Goal: Communication & Community: Participate in discussion

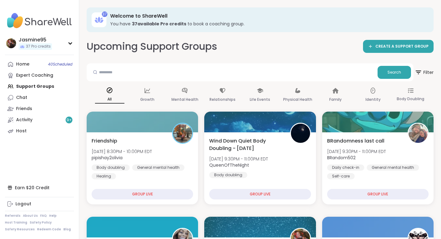
click at [24, 131] on div "Host" at bounding box center [21, 131] width 11 height 6
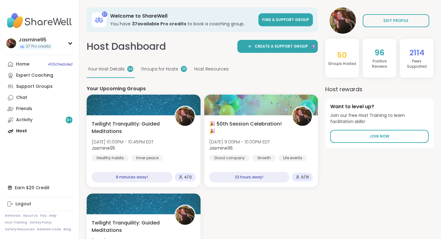
click at [154, 126] on span "Twilight Tranquility: Guided Meditations" at bounding box center [130, 127] width 76 height 15
click at [25, 120] on div "Activity 9 +" at bounding box center [24, 120] width 16 height 6
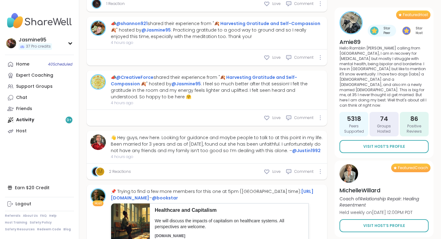
scroll to position [1246, 0]
click at [279, 55] on span "Love" at bounding box center [277, 58] width 8 height 6
click at [275, 115] on span "Love" at bounding box center [277, 118] width 8 height 6
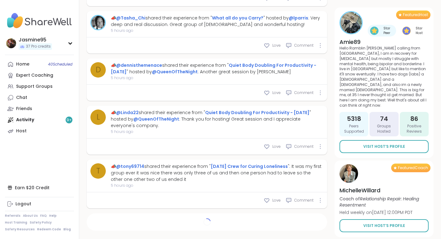
type textarea "*"
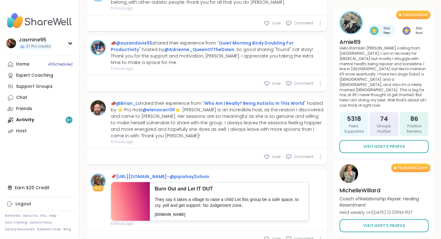
scroll to position [2202, 0]
click at [44, 88] on div "Support Groups" at bounding box center [34, 87] width 37 height 6
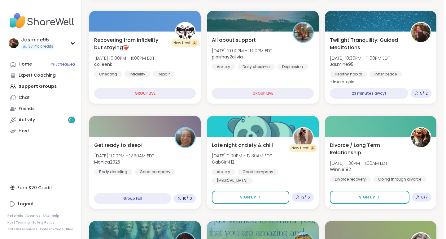
scroll to position [207, 0]
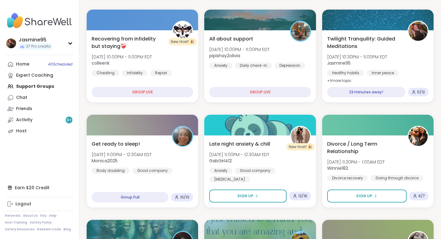
click at [378, 59] on span "Fri, Oct 10 | 10:30PM - 11:00PM EDT" at bounding box center [357, 57] width 60 height 6
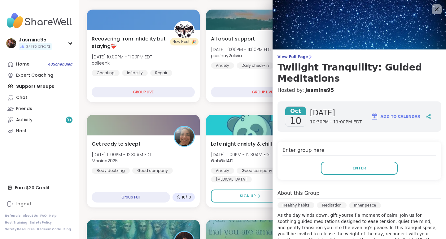
scroll to position [0, 0]
click at [435, 10] on icon at bounding box center [437, 9] width 4 height 4
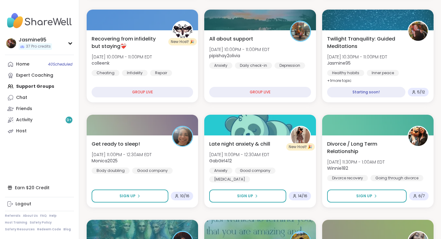
click at [343, 59] on span "Fri, Oct 10 | 10:30PM - 11:00PM EDT" at bounding box center [357, 57] width 60 height 6
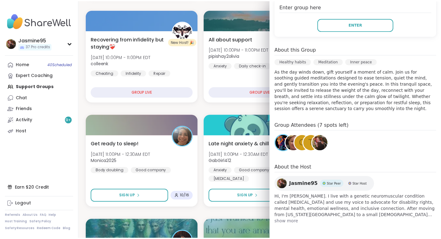
scroll to position [145, 0]
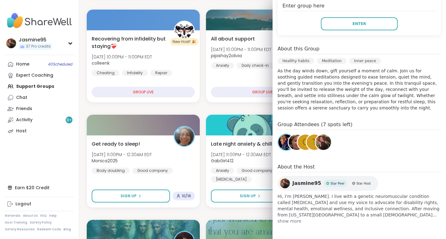
click at [353, 26] on span "Enter" at bounding box center [359, 24] width 14 height 6
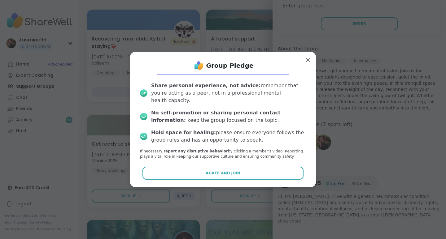
click at [229, 172] on span "Agree and Join" at bounding box center [223, 174] width 35 height 6
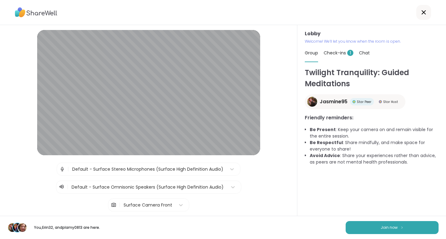
click at [400, 227] on button "Join now" at bounding box center [392, 227] width 93 height 13
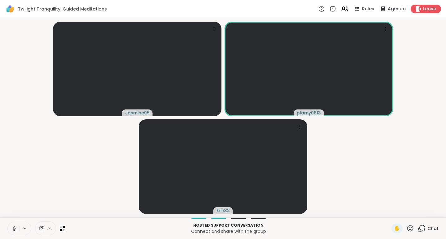
click at [283, 10] on div "Twilight Tranquility: Guided Meditations Rules Agenda Leave" at bounding box center [223, 9] width 446 height 18
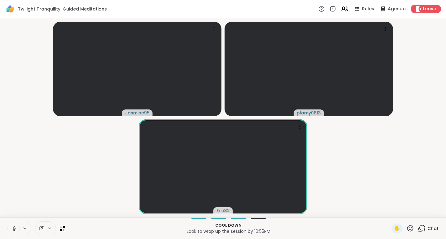
click at [407, 230] on icon at bounding box center [410, 228] width 6 height 6
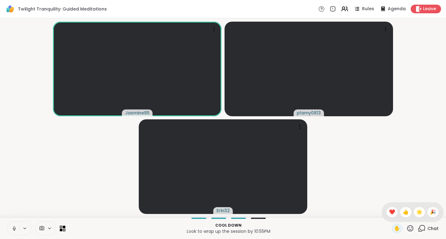
click at [416, 213] on span "🌟" at bounding box center [419, 212] width 6 height 7
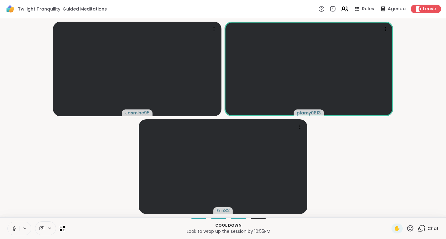
click at [407, 228] on icon at bounding box center [410, 228] width 6 height 6
click at [389, 212] on span "❤️" at bounding box center [392, 212] width 6 height 7
click at [407, 228] on icon at bounding box center [410, 229] width 8 height 8
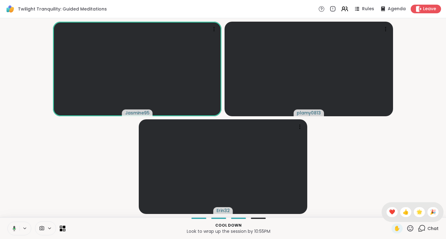
click at [403, 213] on span "👍" at bounding box center [406, 212] width 6 height 7
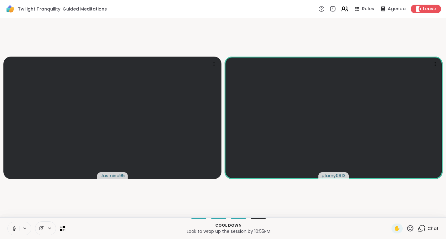
click at [417, 9] on icon at bounding box center [419, 9] width 6 height 6
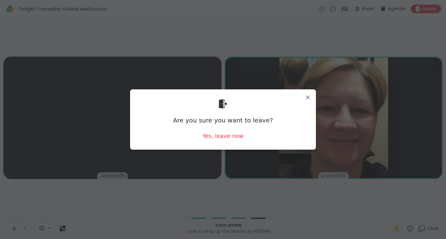
click at [226, 137] on div "Yes, leave now" at bounding box center [223, 136] width 41 height 8
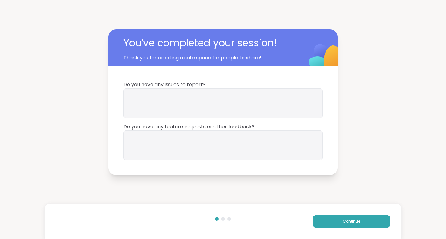
click at [354, 221] on span "Continue" at bounding box center [351, 222] width 17 height 6
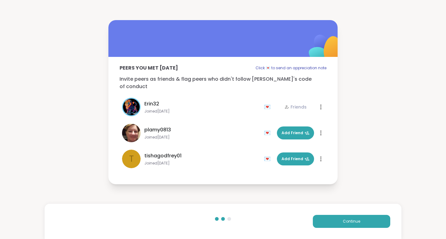
click at [284, 131] on span "Add Friend" at bounding box center [296, 133] width 28 height 6
click at [343, 223] on span "Continue" at bounding box center [351, 222] width 17 height 6
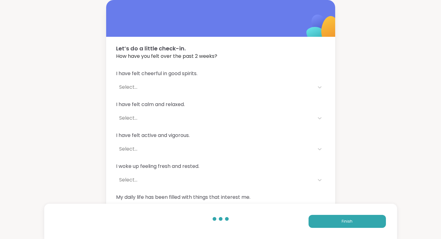
click at [342, 222] on button "Finish" at bounding box center [347, 221] width 77 height 13
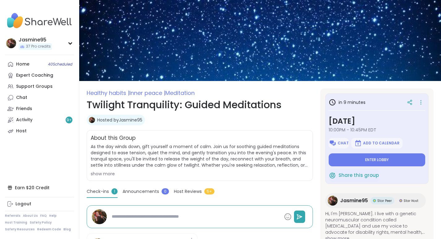
click at [418, 104] on icon at bounding box center [421, 102] width 6 height 9
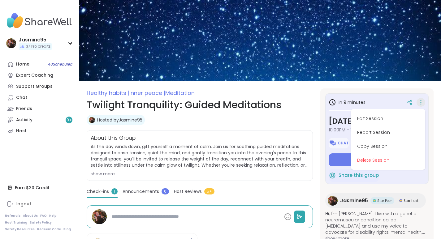
click at [361, 120] on button "Edit Session" at bounding box center [388, 119] width 69 height 14
type textarea "*"
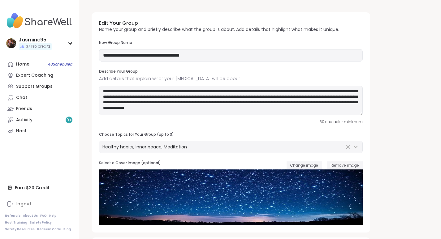
type input "**********"
type textarea "**********"
type input "**"
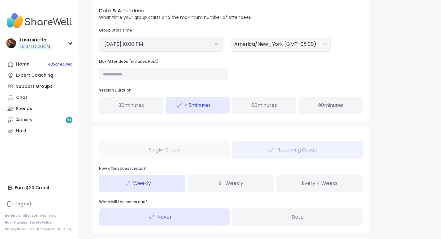
scroll to position [243, 0]
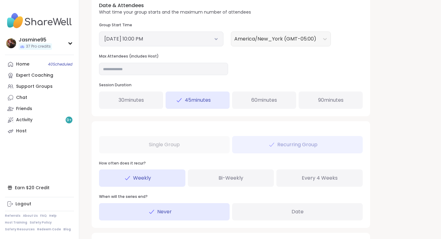
click at [138, 39] on button "[DATE] 10:00 PM" at bounding box center [161, 38] width 114 height 7
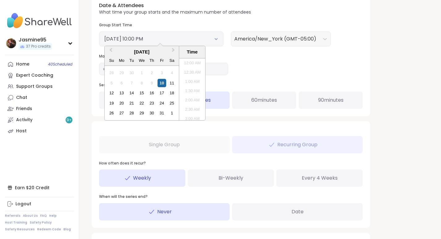
scroll to position [382, 0]
click at [187, 98] on li "10:30 PM" at bounding box center [192, 98] width 26 height 9
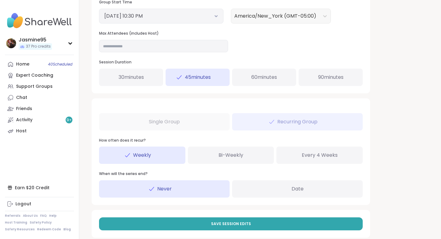
scroll to position [276, 0]
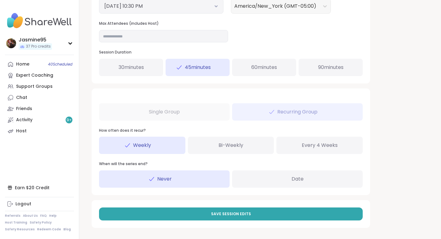
click at [159, 69] on div "30 minutes" at bounding box center [131, 67] width 64 height 17
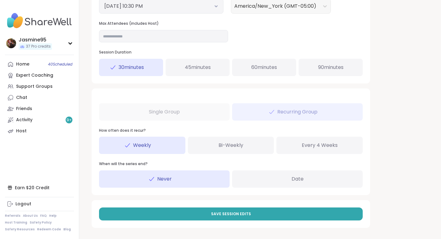
click at [221, 216] on span "Save Session Edits" at bounding box center [231, 215] width 40 height 6
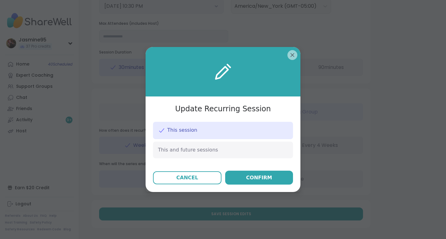
click at [254, 179] on div "Confirm" at bounding box center [259, 177] width 26 height 7
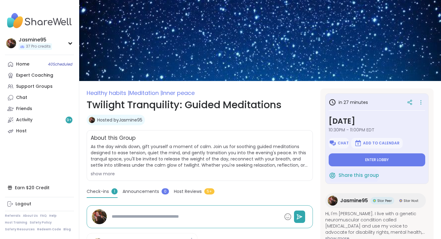
type textarea "*"
